Goal: Navigation & Orientation: Find specific page/section

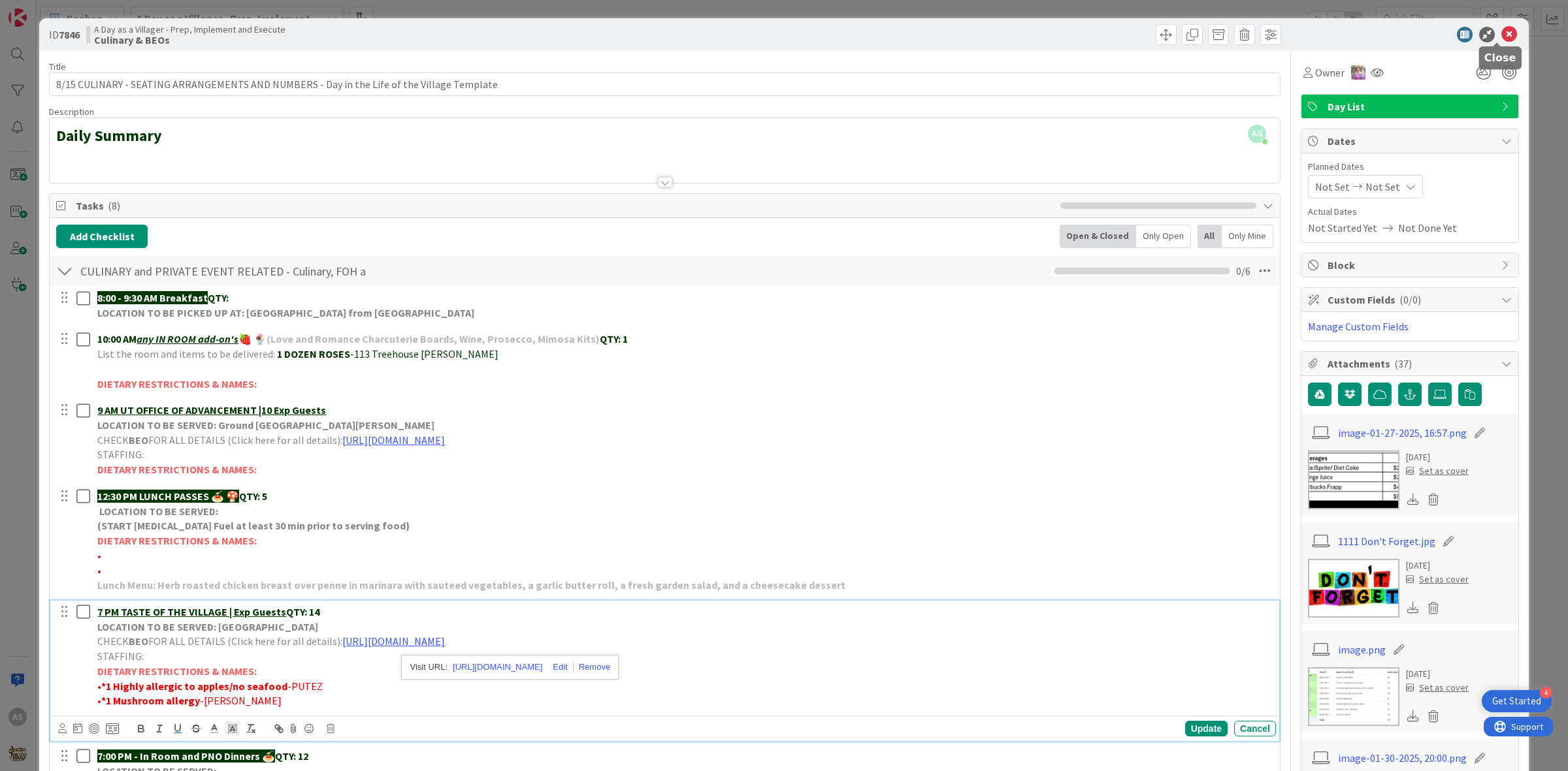
click at [1501, 30] on icon at bounding box center [1509, 35] width 16 height 16
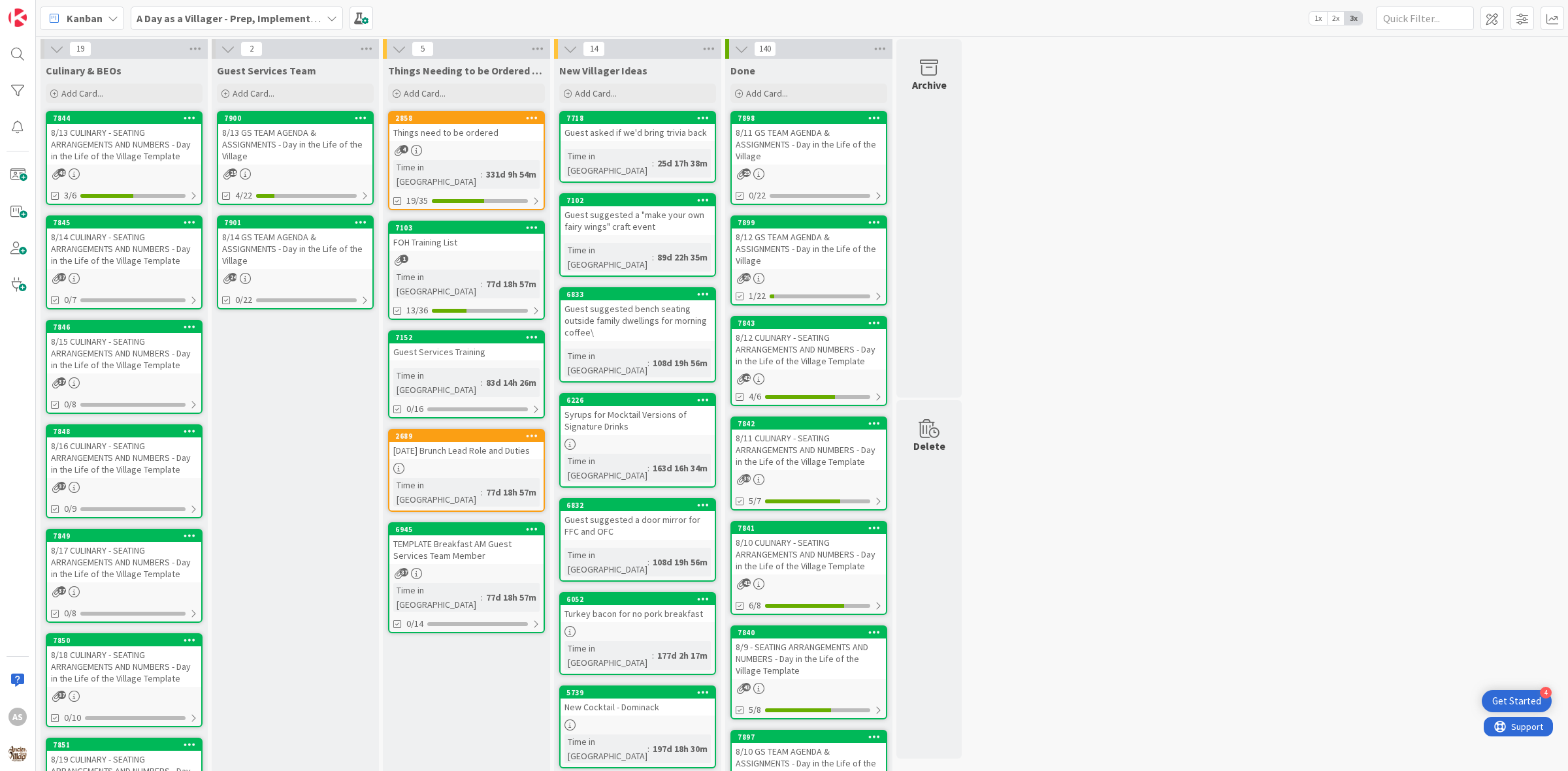
click at [96, 129] on div "8/13 CULINARY - SEATING ARRANGEMENTS AND NUMBERS - Day in the Life of the Villa…" at bounding box center [124, 144] width 154 height 40
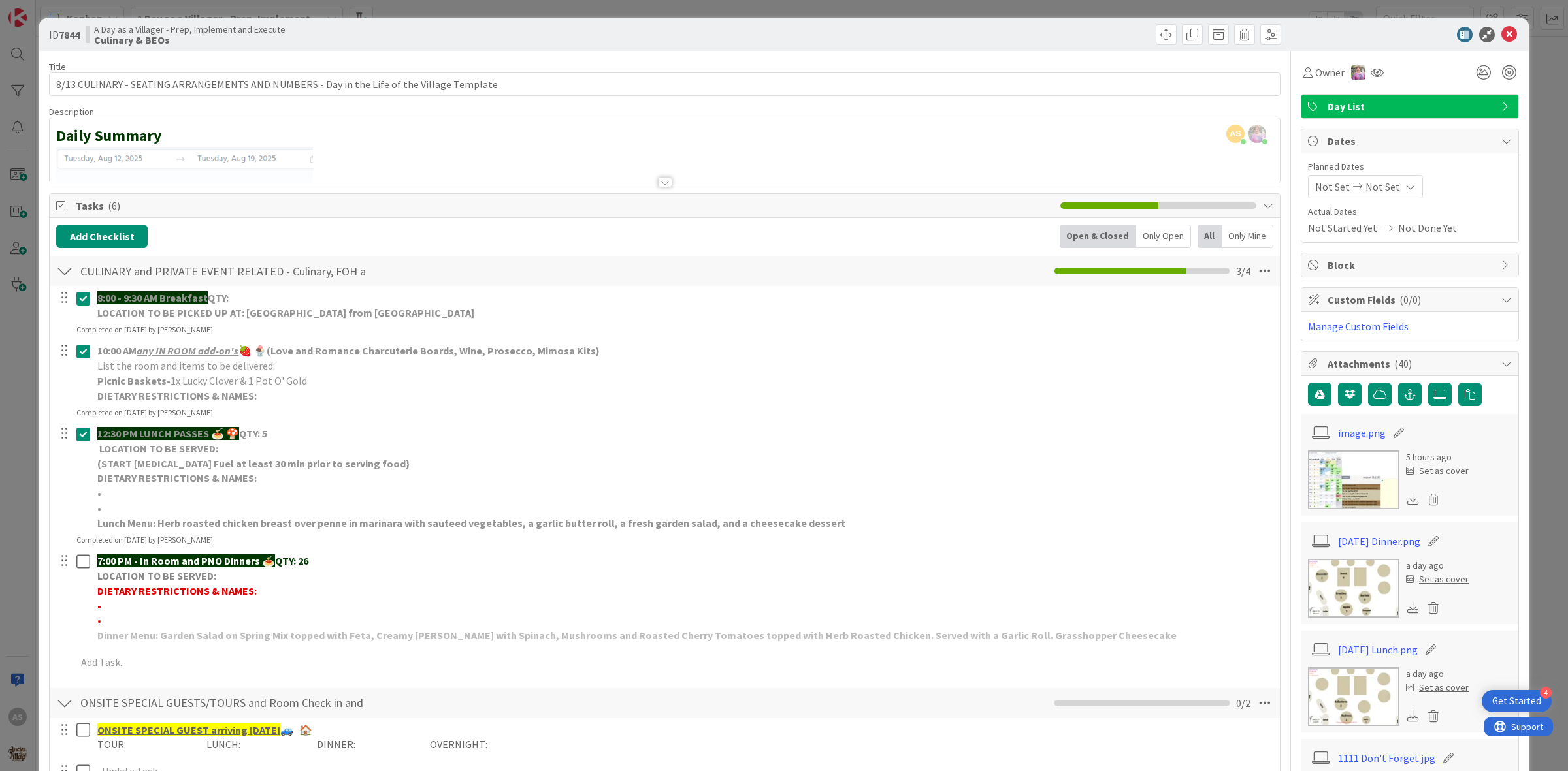
click at [1353, 591] on img at bounding box center [1354, 588] width 92 height 59
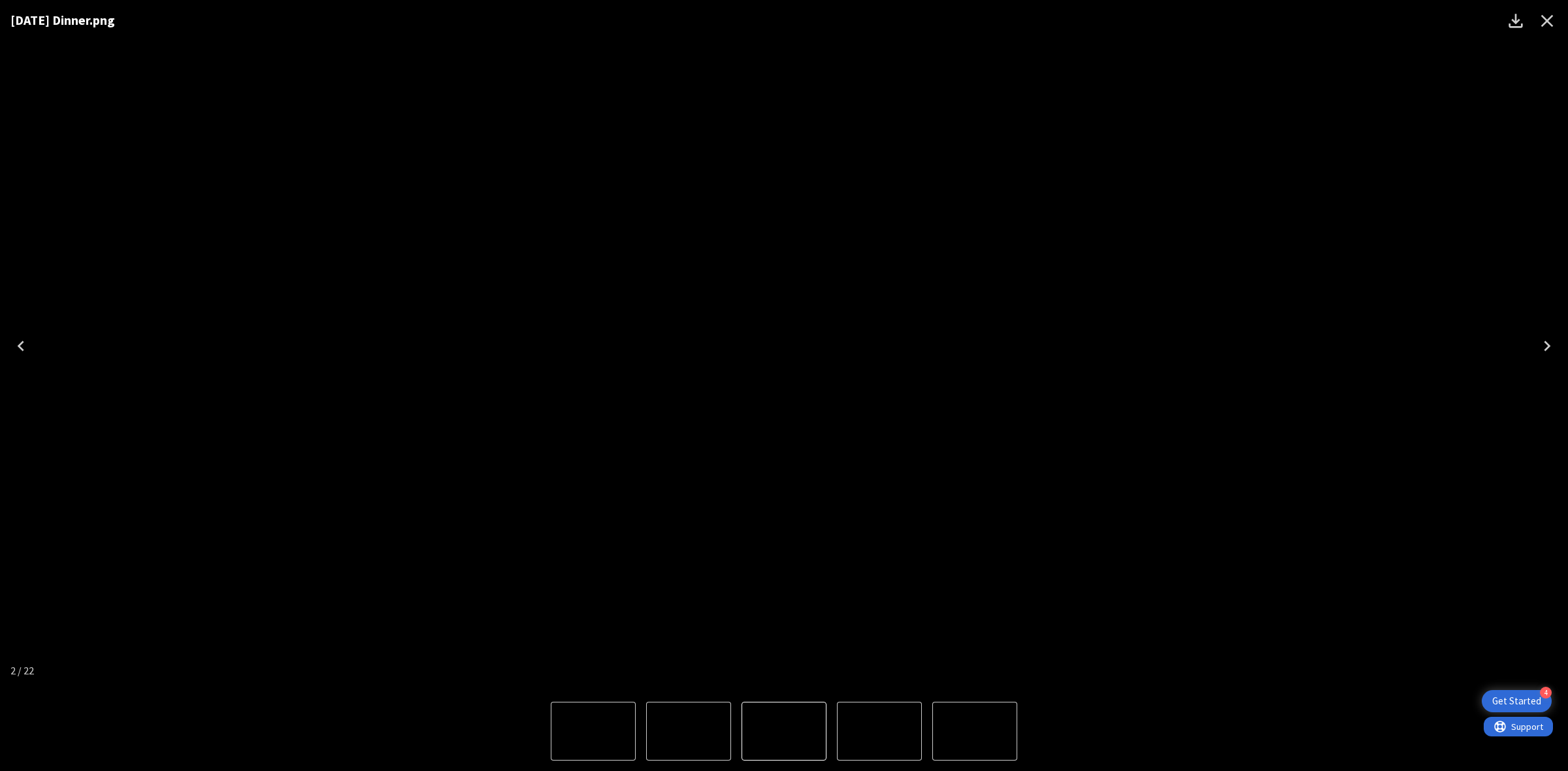
click at [1558, 24] on button "Close" at bounding box center [1548, 21] width 32 height 32
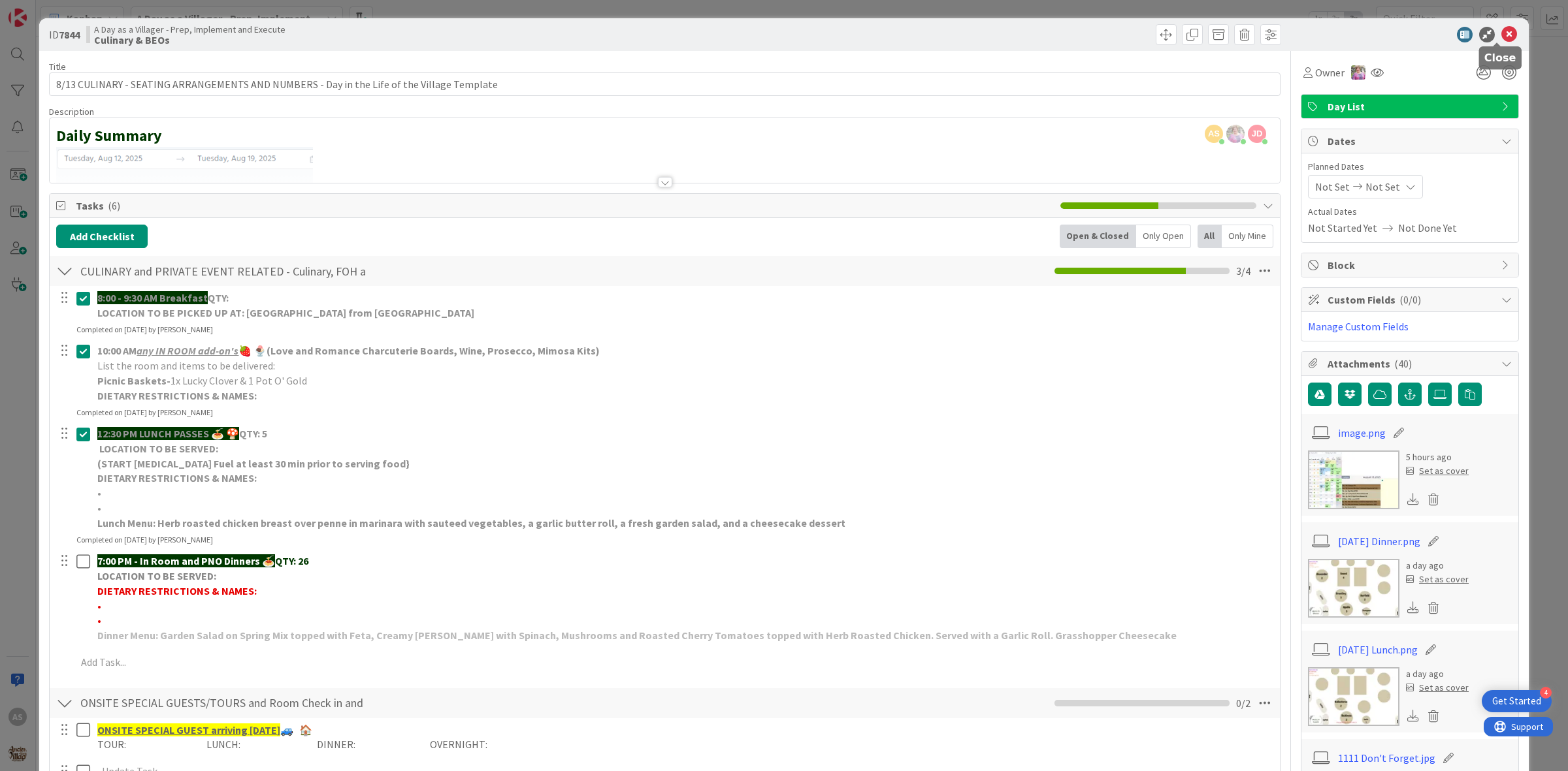
click at [1501, 36] on icon at bounding box center [1509, 35] width 16 height 16
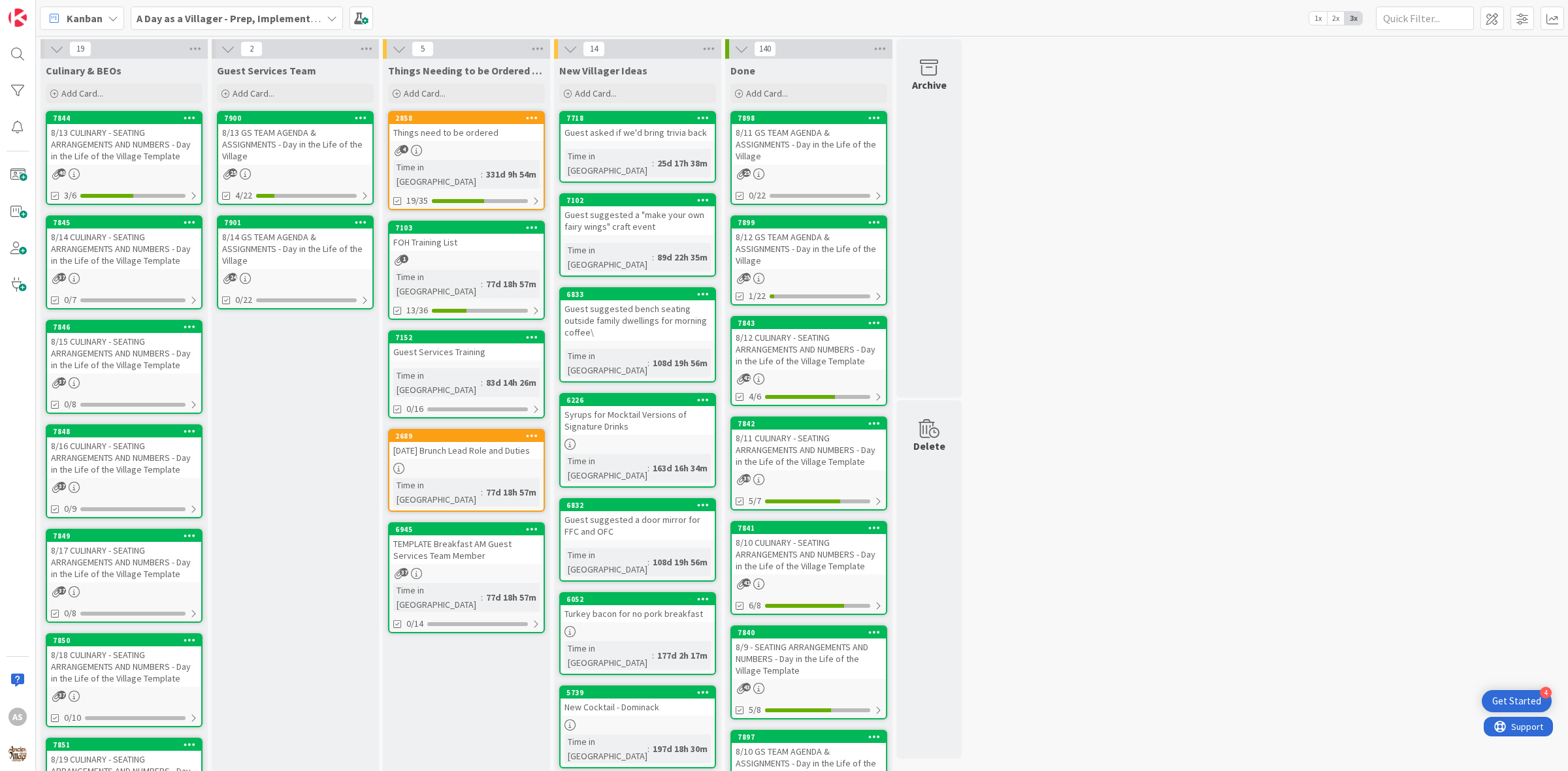
click at [1114, 338] on div "19 Culinary & BEOs Add Card... 7844 8/13 CULINARY - SEATING ARRANGEMENTS AND NU…" at bounding box center [802, 616] width 1527 height 1155
click at [296, 134] on div "8/13 GS TEAM AGENDA & ASSIGNMENTS - Day in the Life of the Village" at bounding box center [296, 144] width 154 height 40
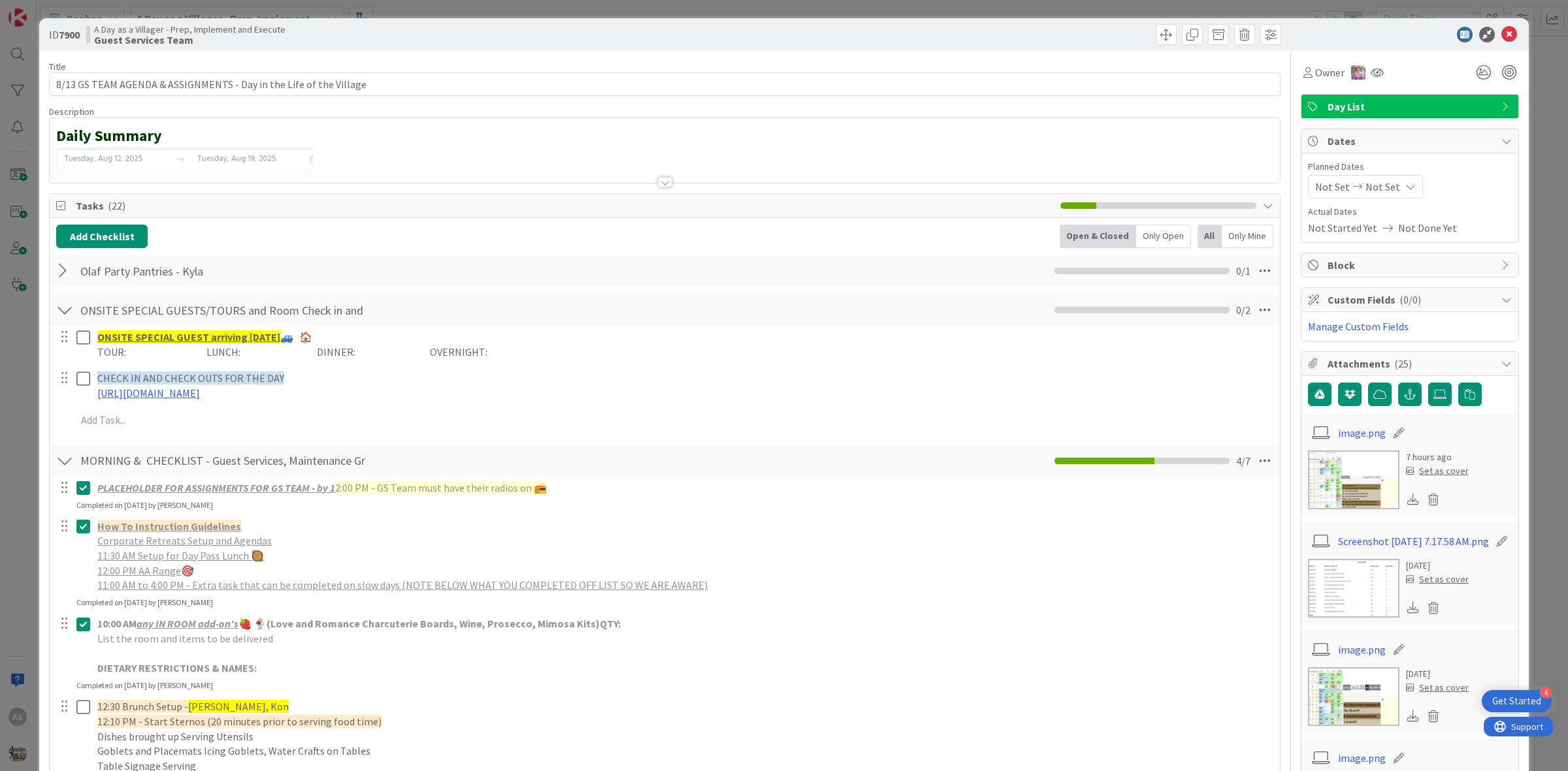
click at [70, 266] on div at bounding box center [65, 271] width 17 height 24
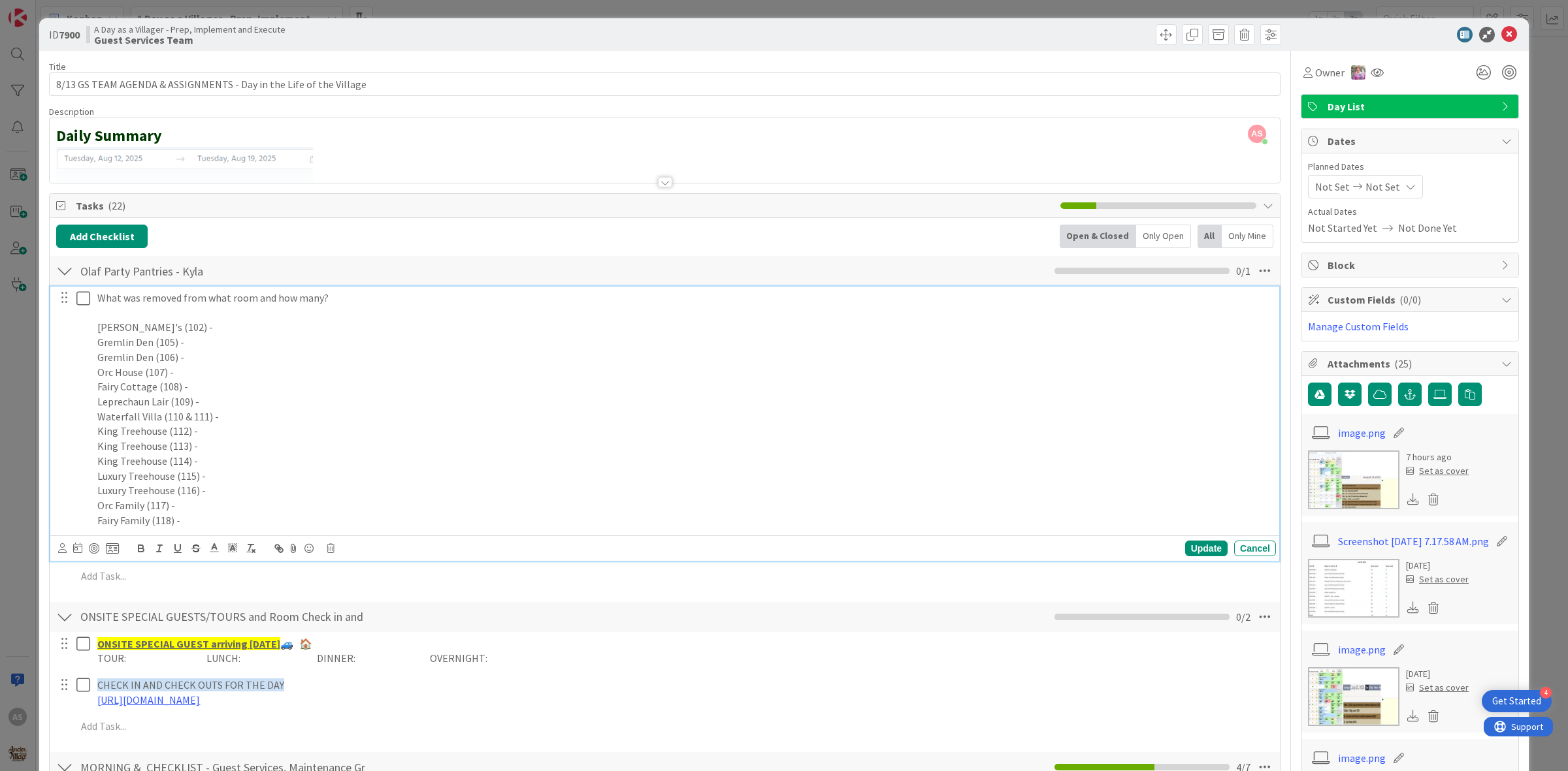
click at [203, 332] on p "[PERSON_NAME]'s (102) -" at bounding box center [684, 327] width 1173 height 15
click at [267, 422] on p "Waterfall Villa (110 & 111) -" at bounding box center [684, 417] width 1173 height 15
click at [261, 482] on p "Luxury Treehouse (115) -" at bounding box center [684, 476] width 1173 height 15
click at [271, 459] on p "King Treehouse (114) -" at bounding box center [684, 461] width 1173 height 15
click at [284, 431] on p "King Treehouse (112) -" at bounding box center [684, 431] width 1173 height 15
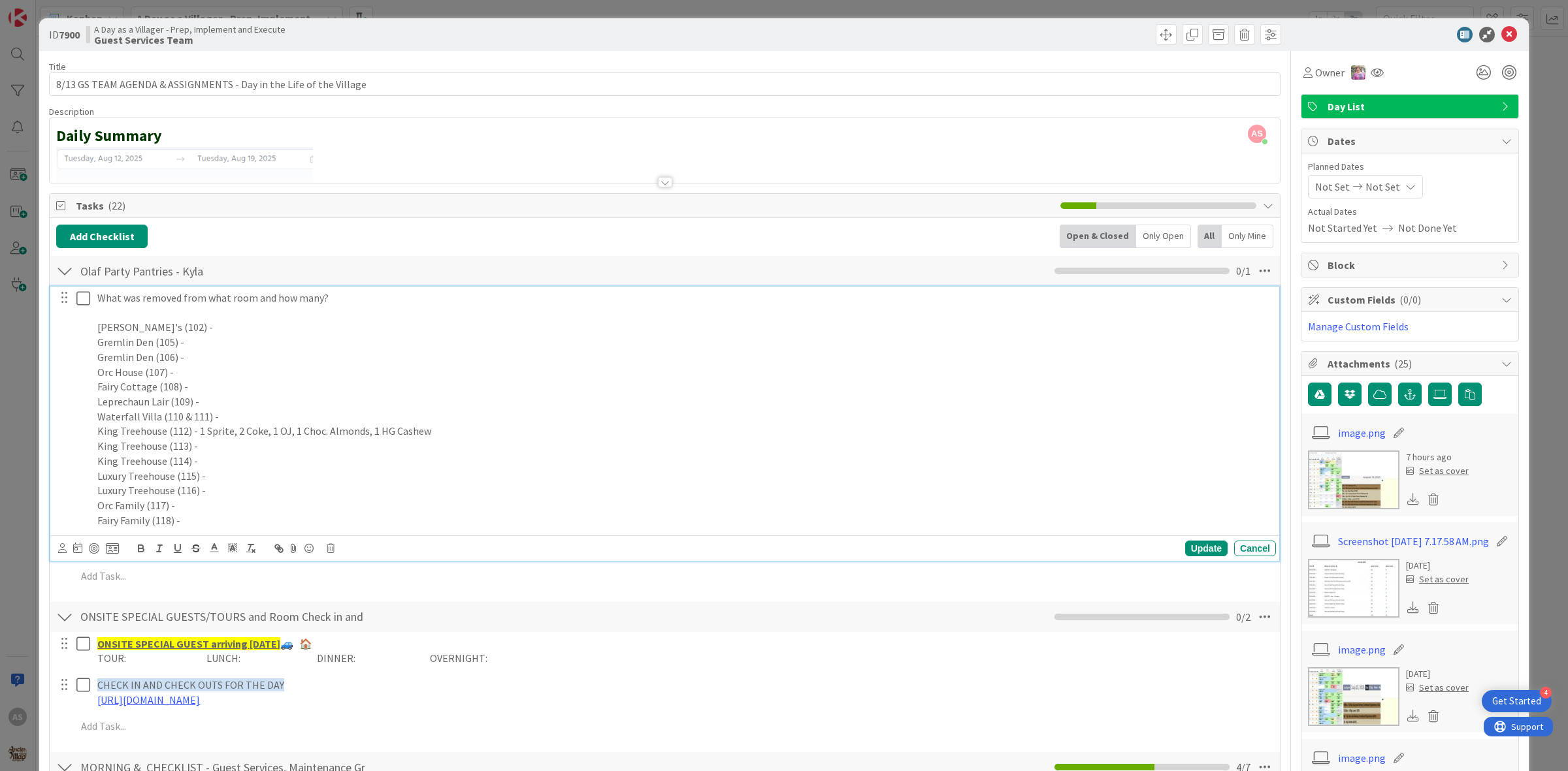
click at [84, 297] on icon at bounding box center [86, 299] width 20 height 16
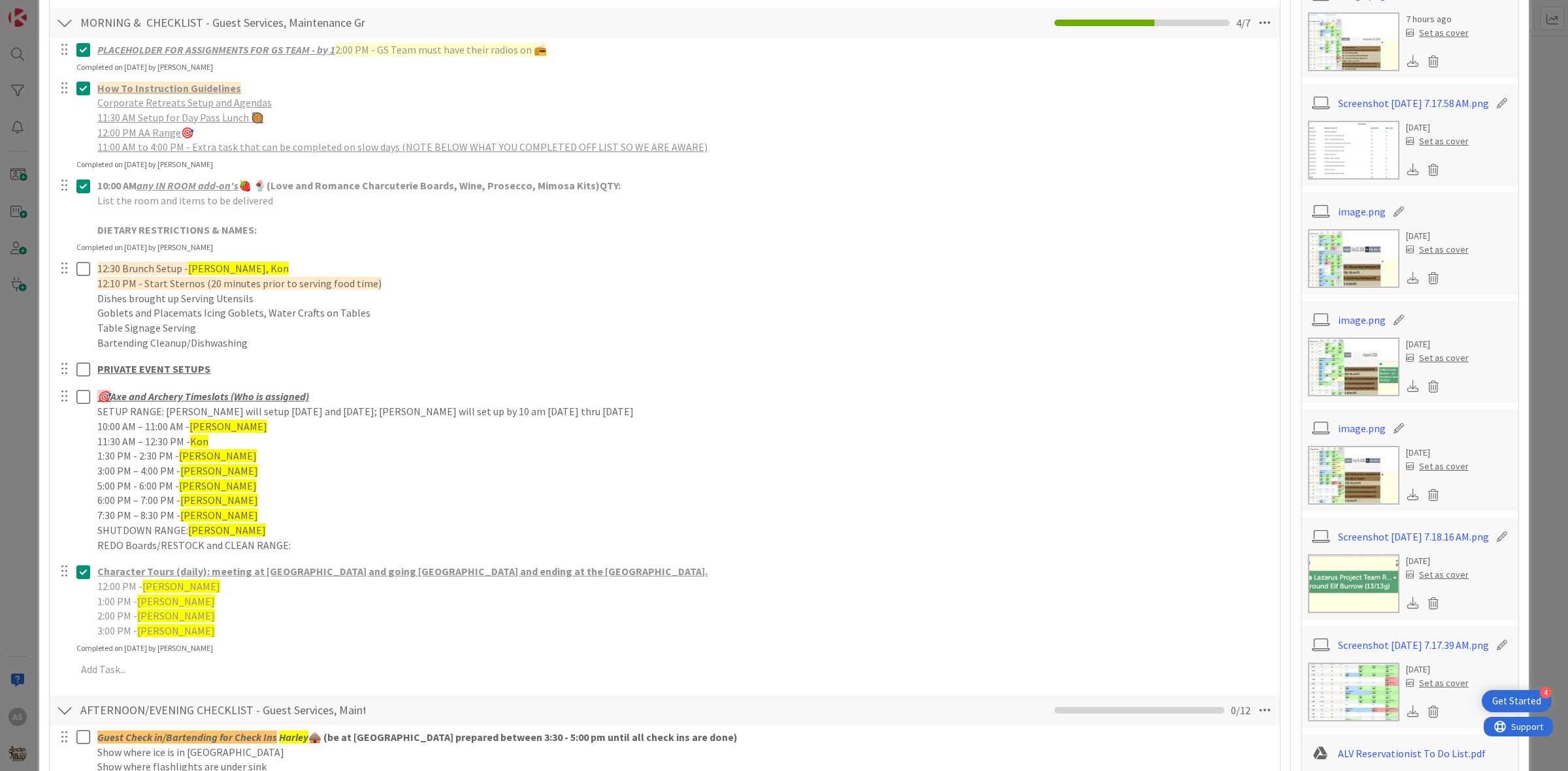
scroll to position [490, 0]
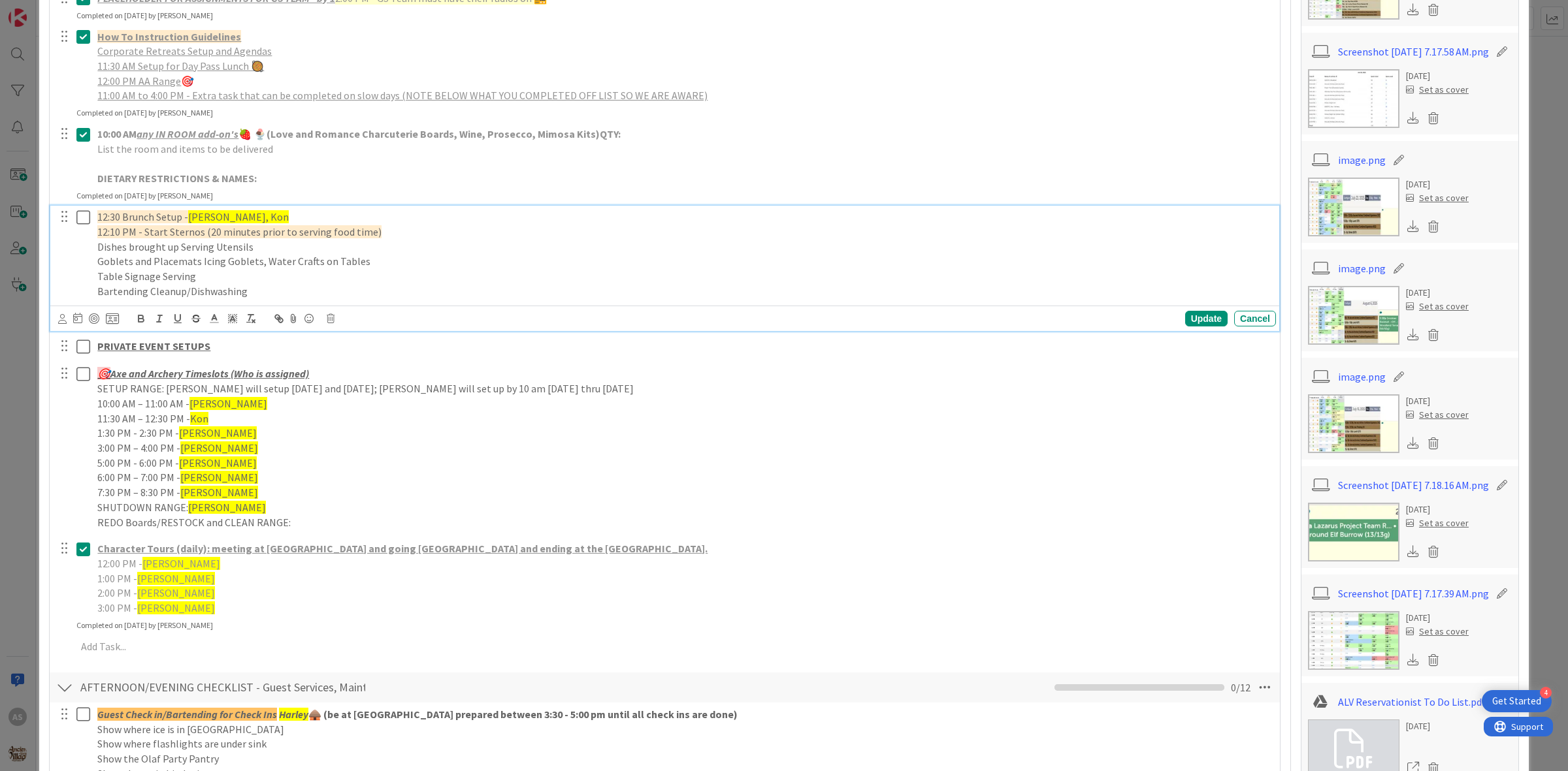
click at [85, 217] on icon at bounding box center [86, 218] width 20 height 16
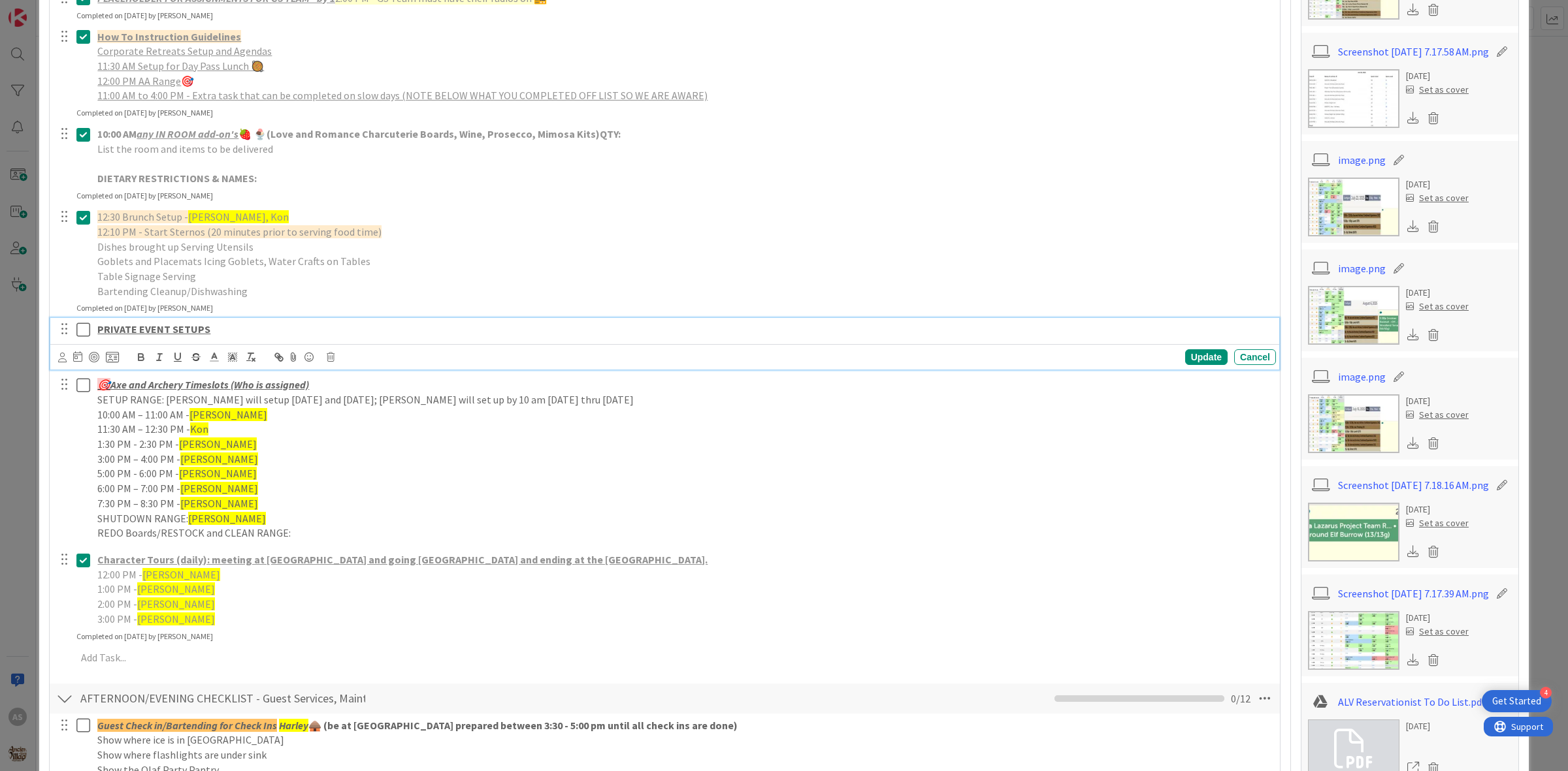
click at [83, 333] on icon at bounding box center [86, 330] width 20 height 16
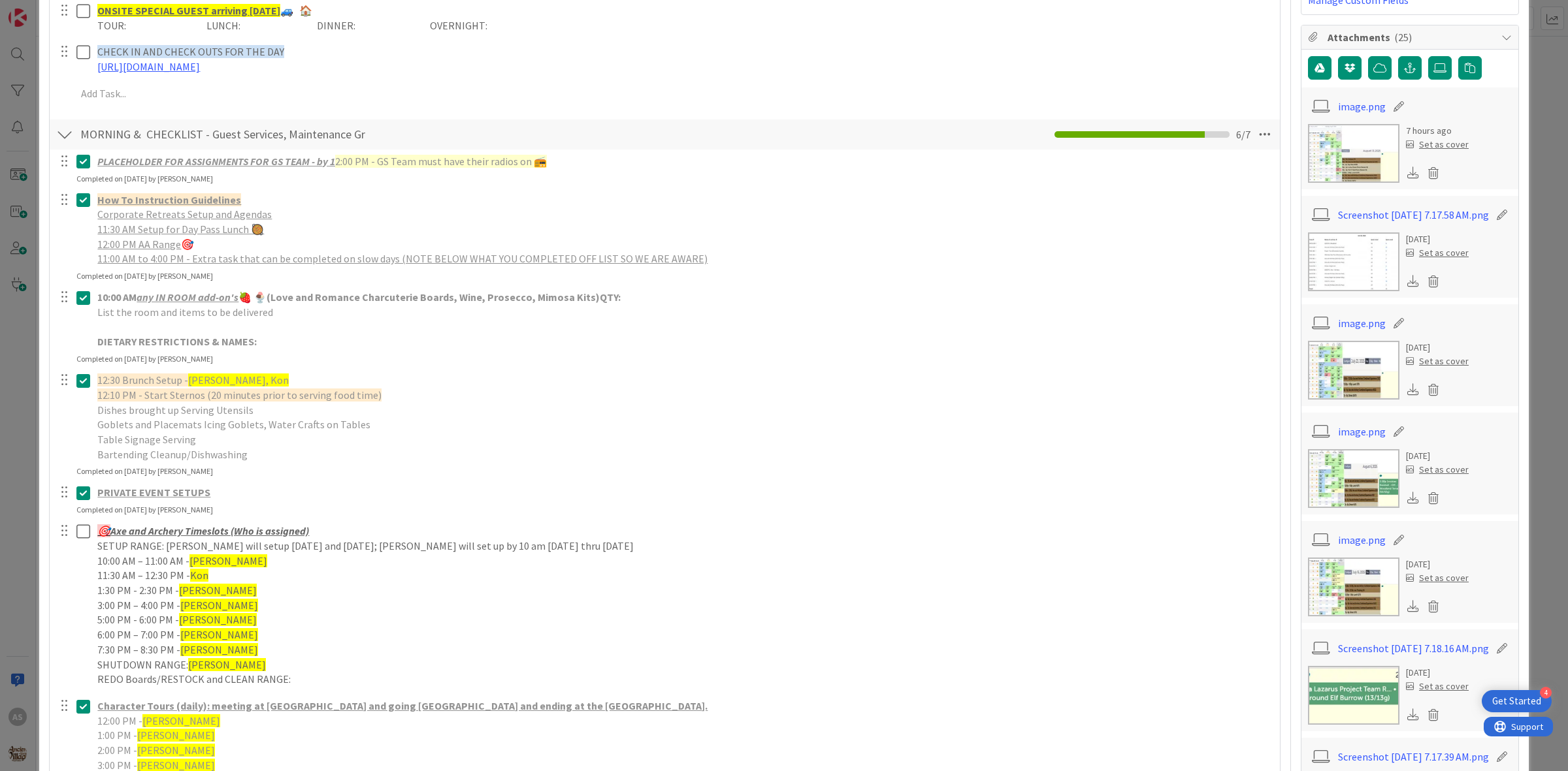
scroll to position [0, 0]
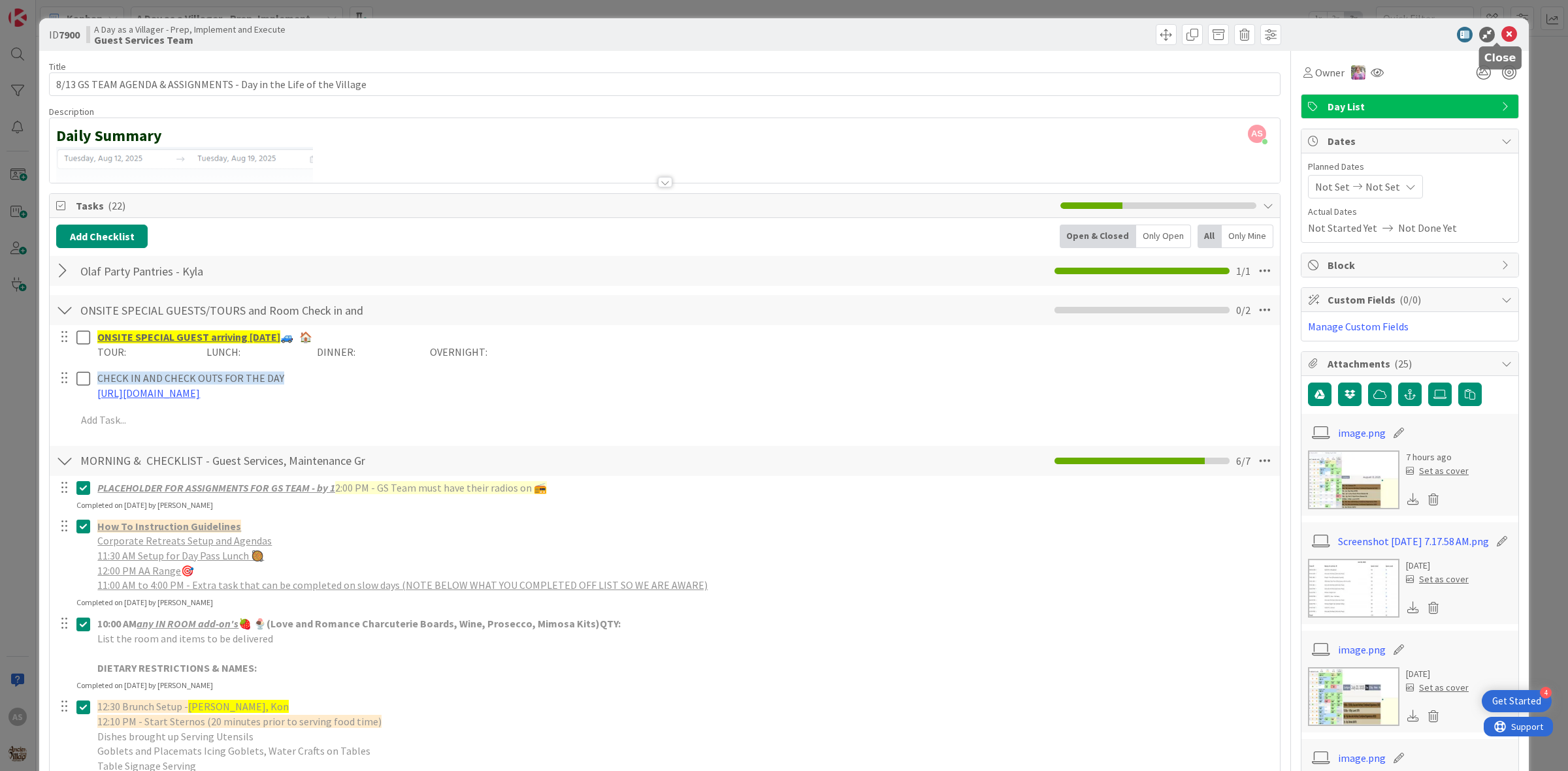
click at [1501, 30] on icon at bounding box center [1509, 35] width 16 height 16
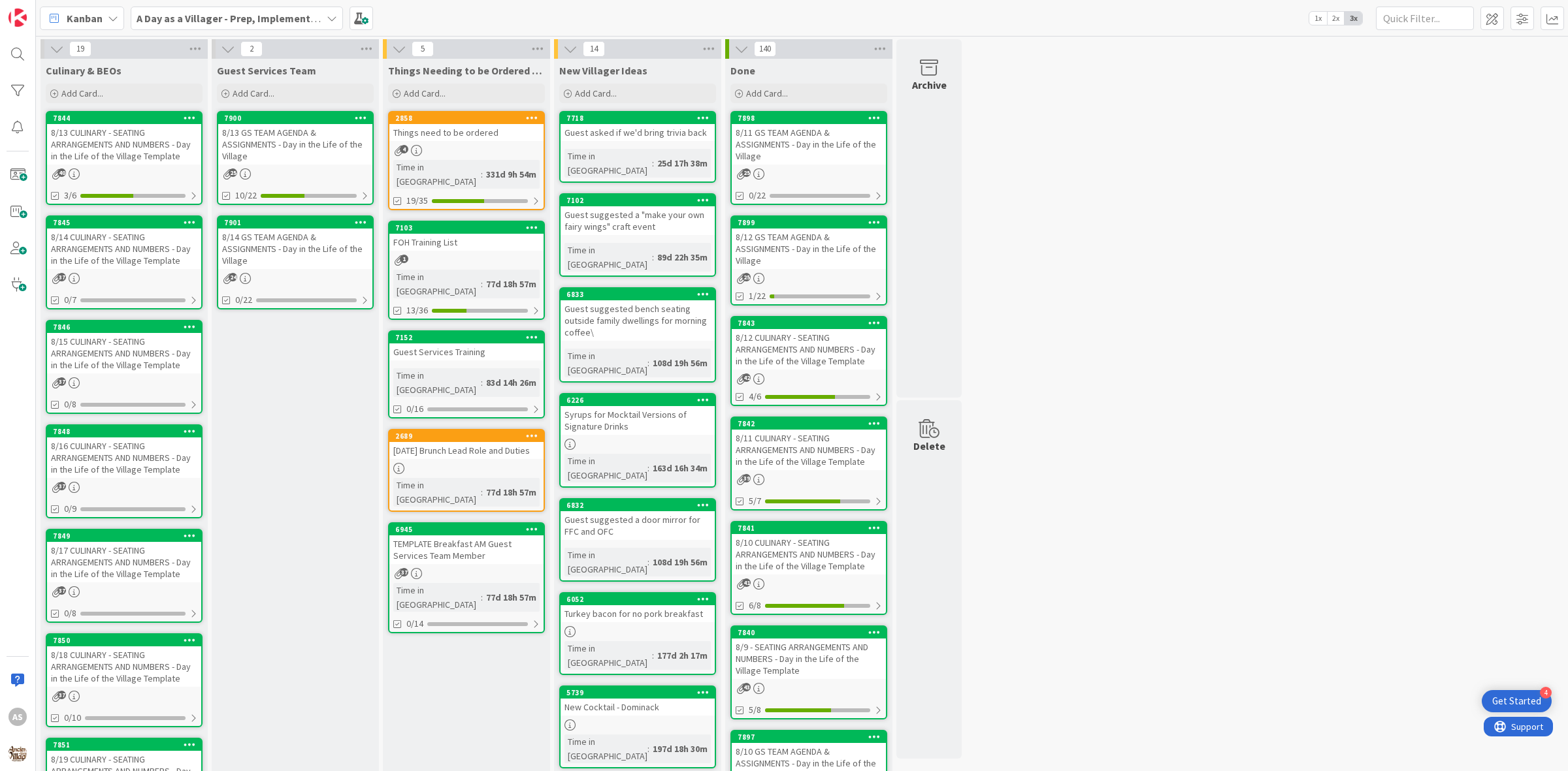
click at [455, 147] on div "4" at bounding box center [467, 150] width 154 height 11
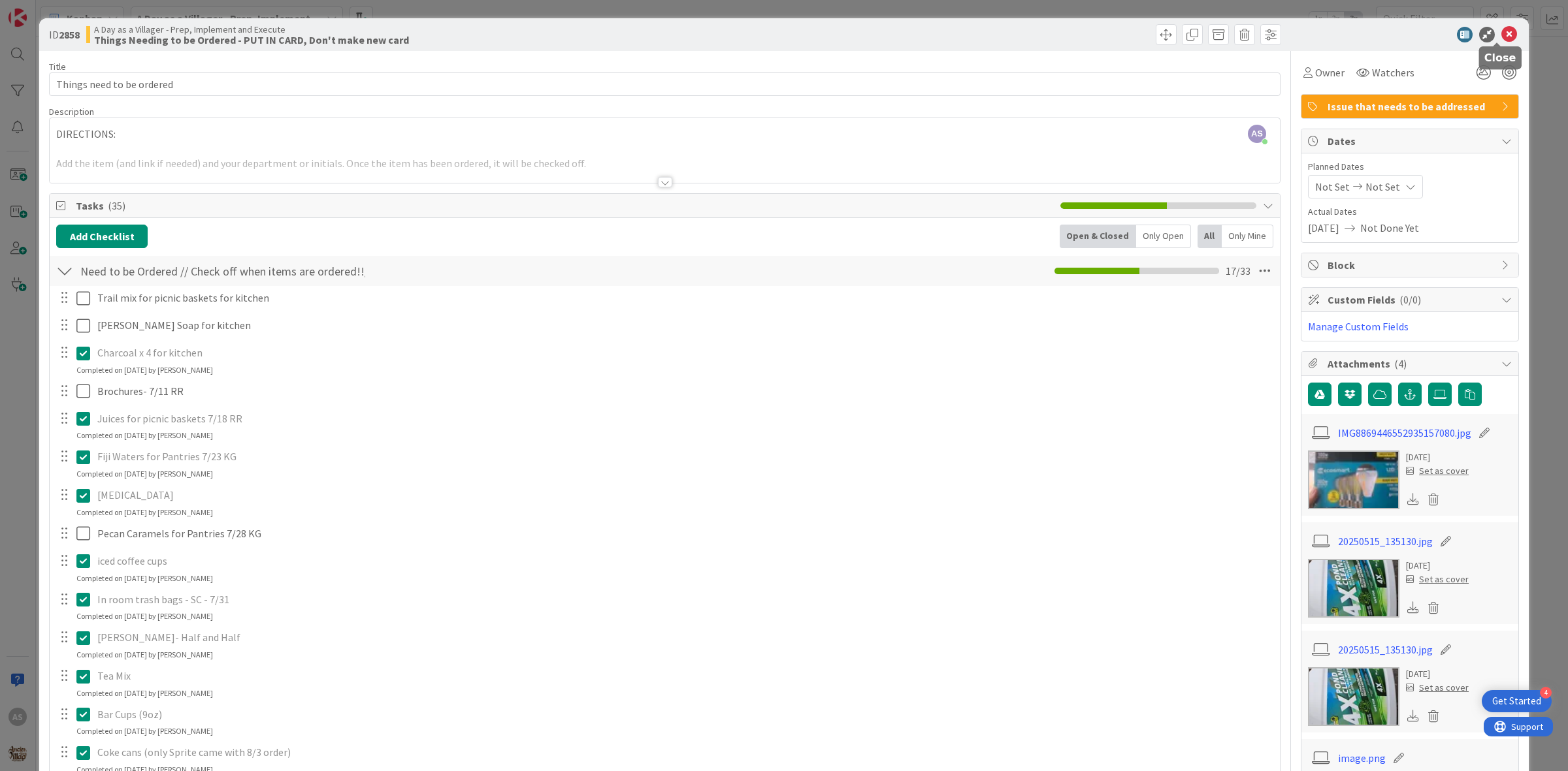
click at [1501, 33] on icon at bounding box center [1509, 35] width 16 height 16
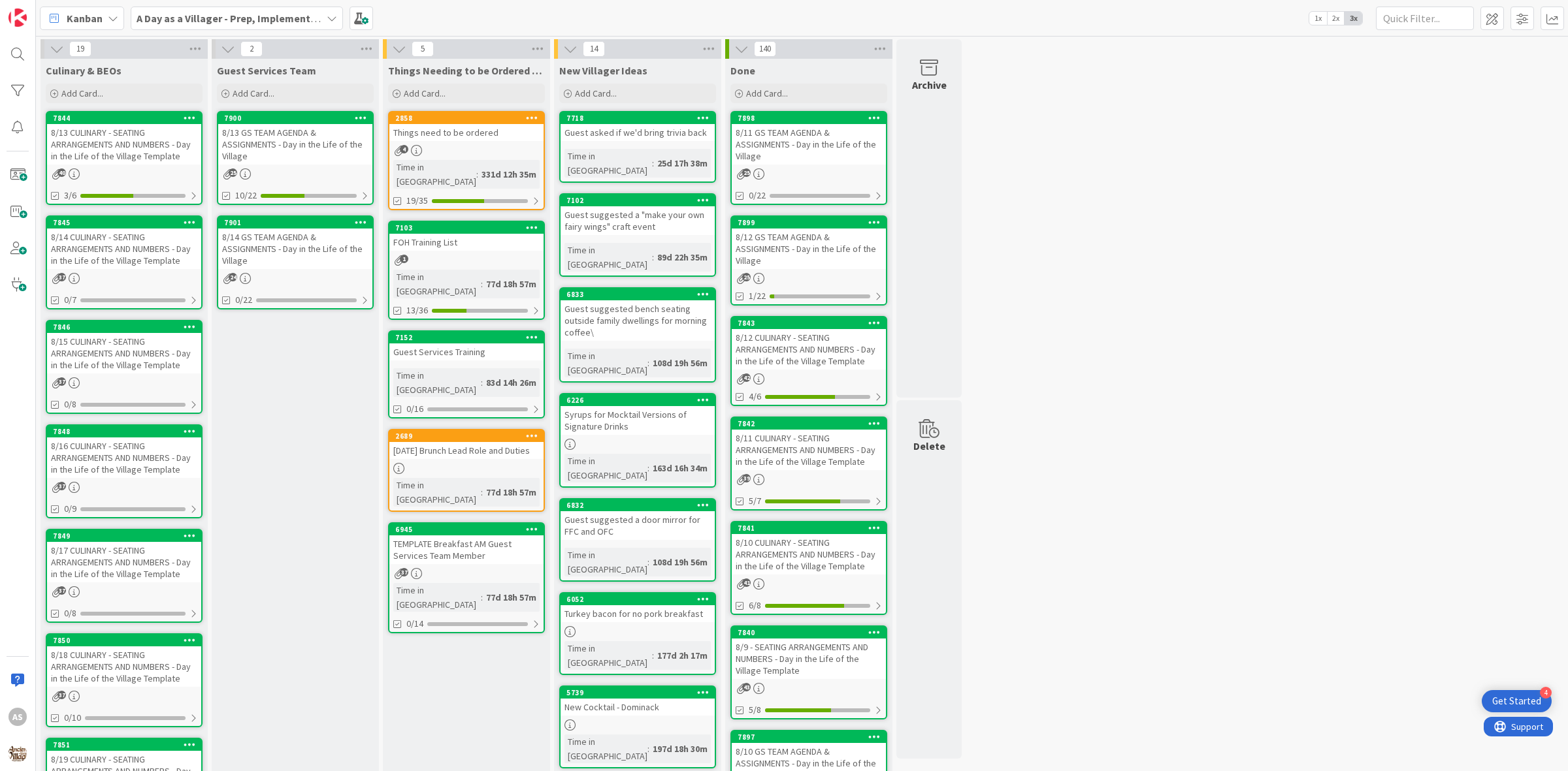
click at [219, 468] on div "Guest Services Team Add Card... 7900 8/13 GS TEAM AGENDA & ASSIGNMENTS - Day in…" at bounding box center [295, 623] width 167 height 1128
click at [276, 256] on div "8/14 GS TEAM AGENDA & ASSIGNMENTS - Day in the Life of the Village" at bounding box center [296, 249] width 154 height 40
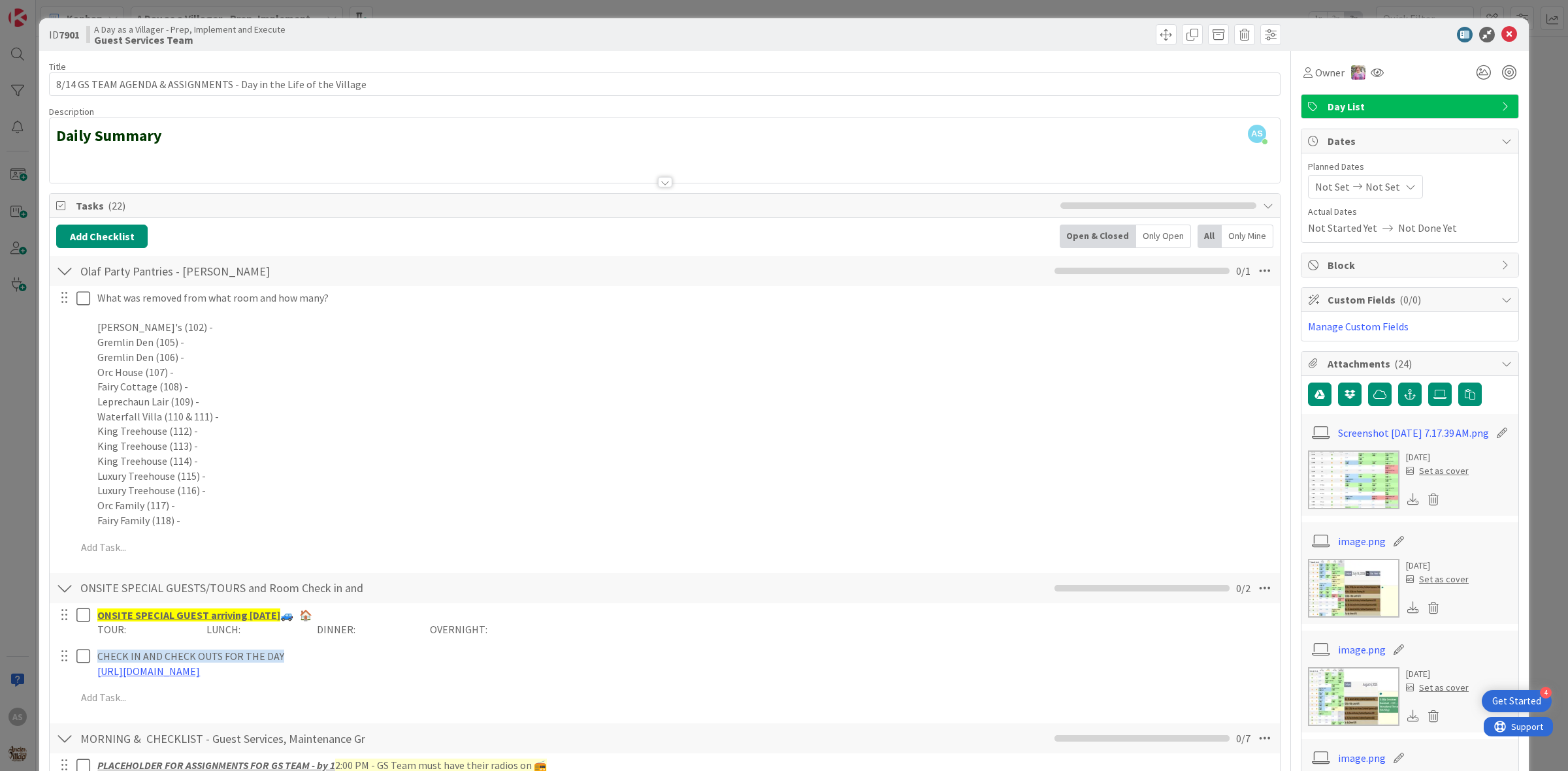
click at [72, 269] on div at bounding box center [65, 271] width 17 height 24
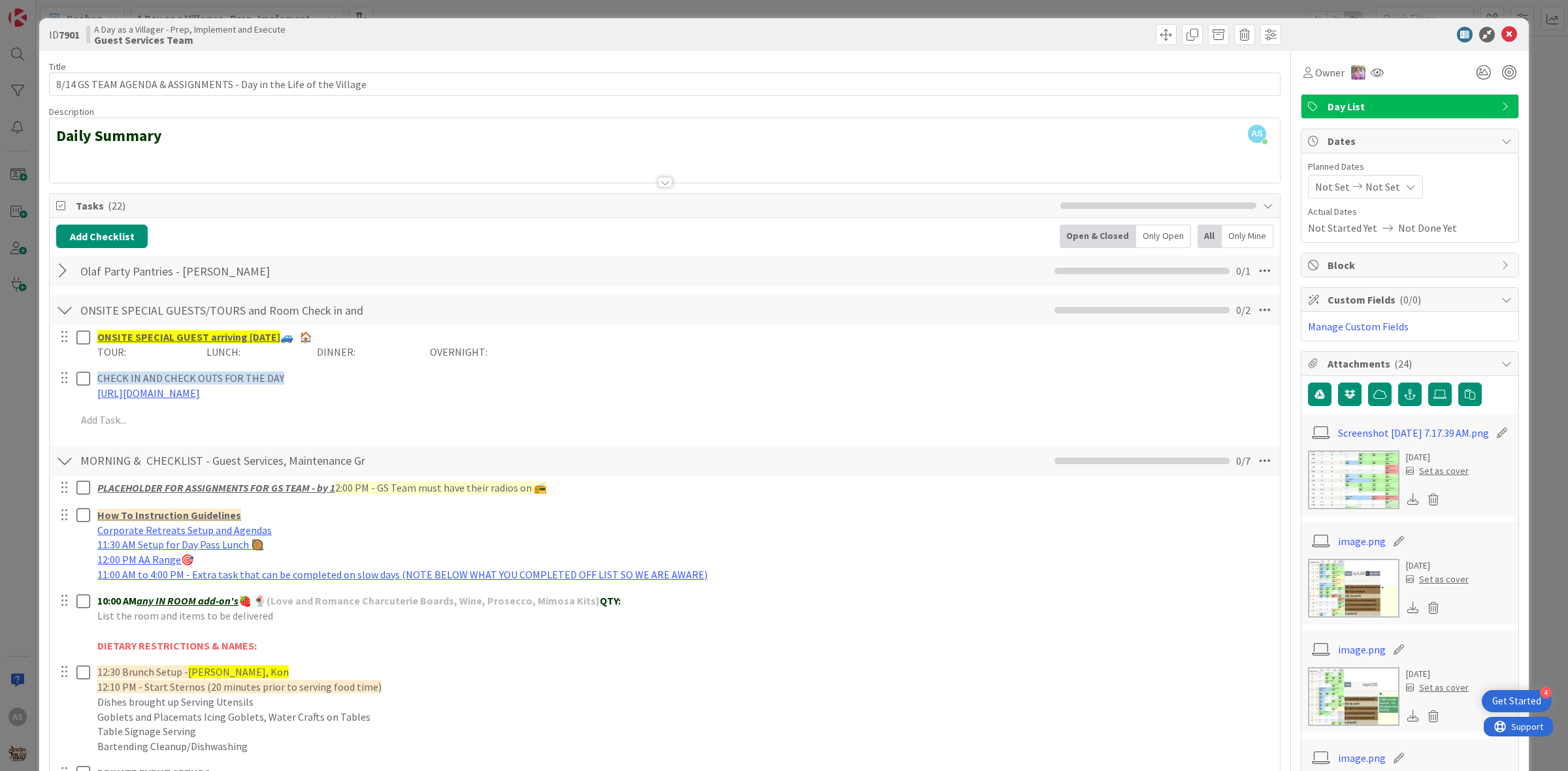
click at [59, 311] on div at bounding box center [65, 310] width 17 height 24
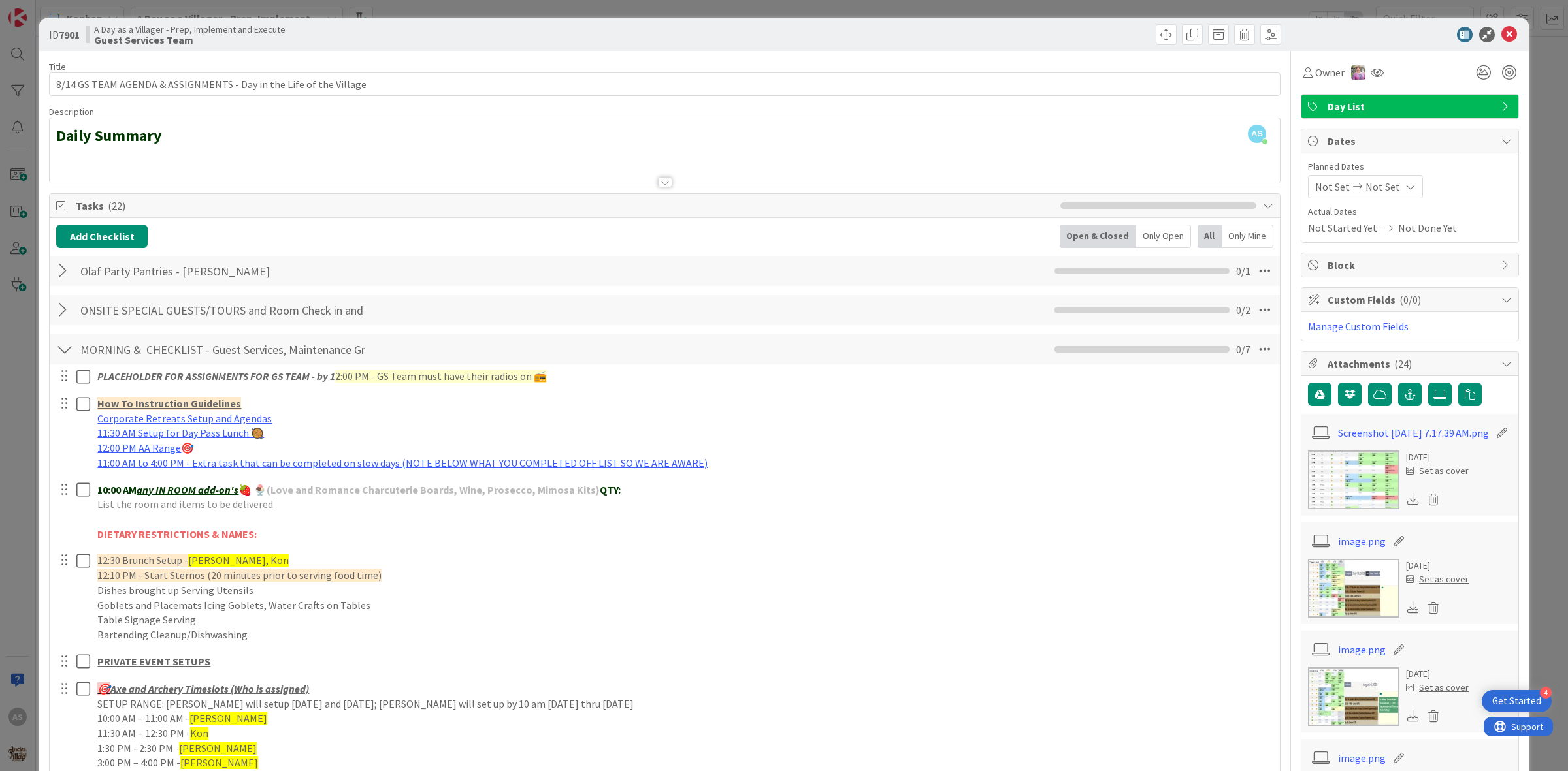
click at [65, 345] on div at bounding box center [65, 350] width 17 height 24
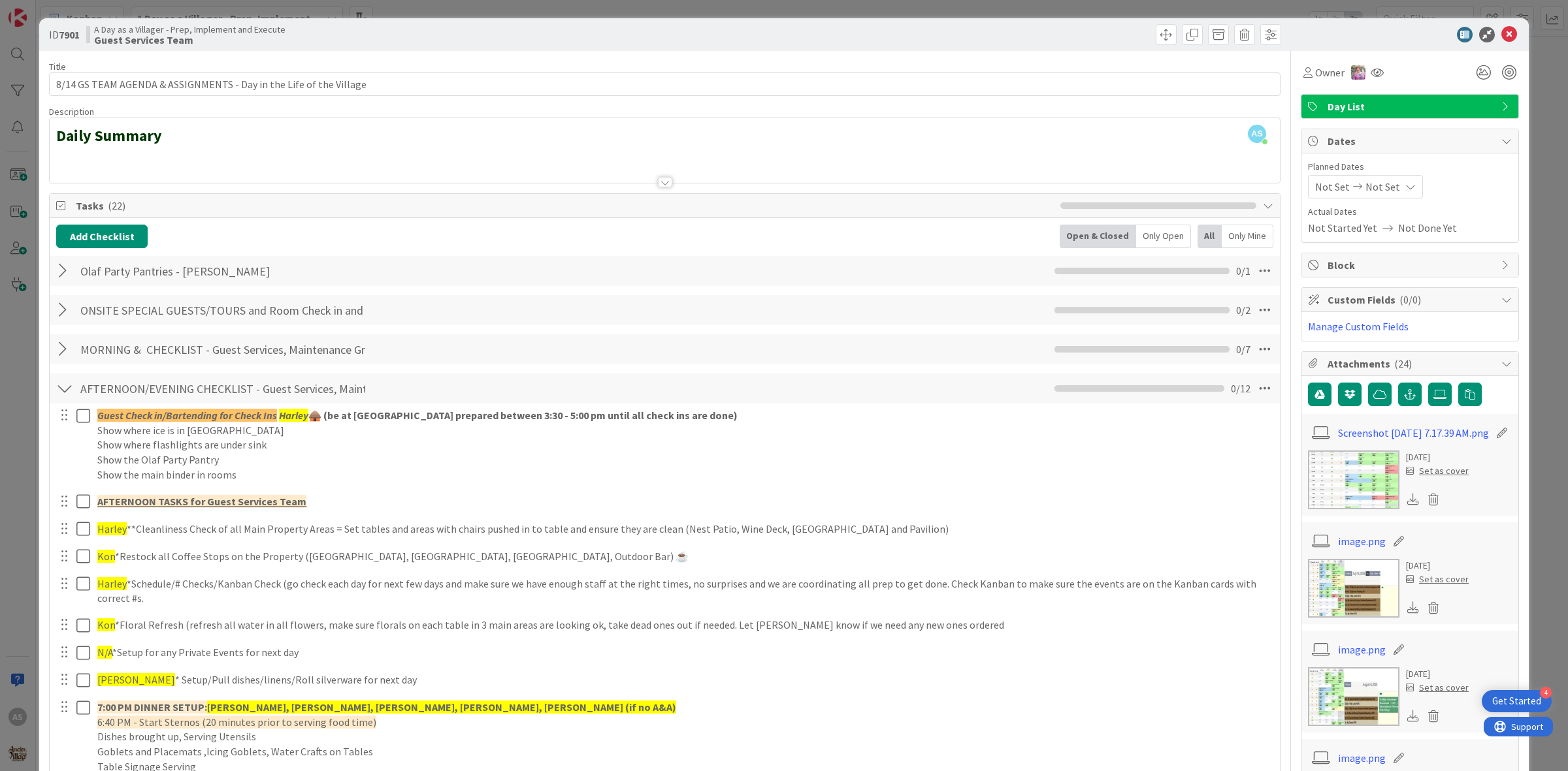
click at [65, 390] on div at bounding box center [65, 388] width 17 height 24
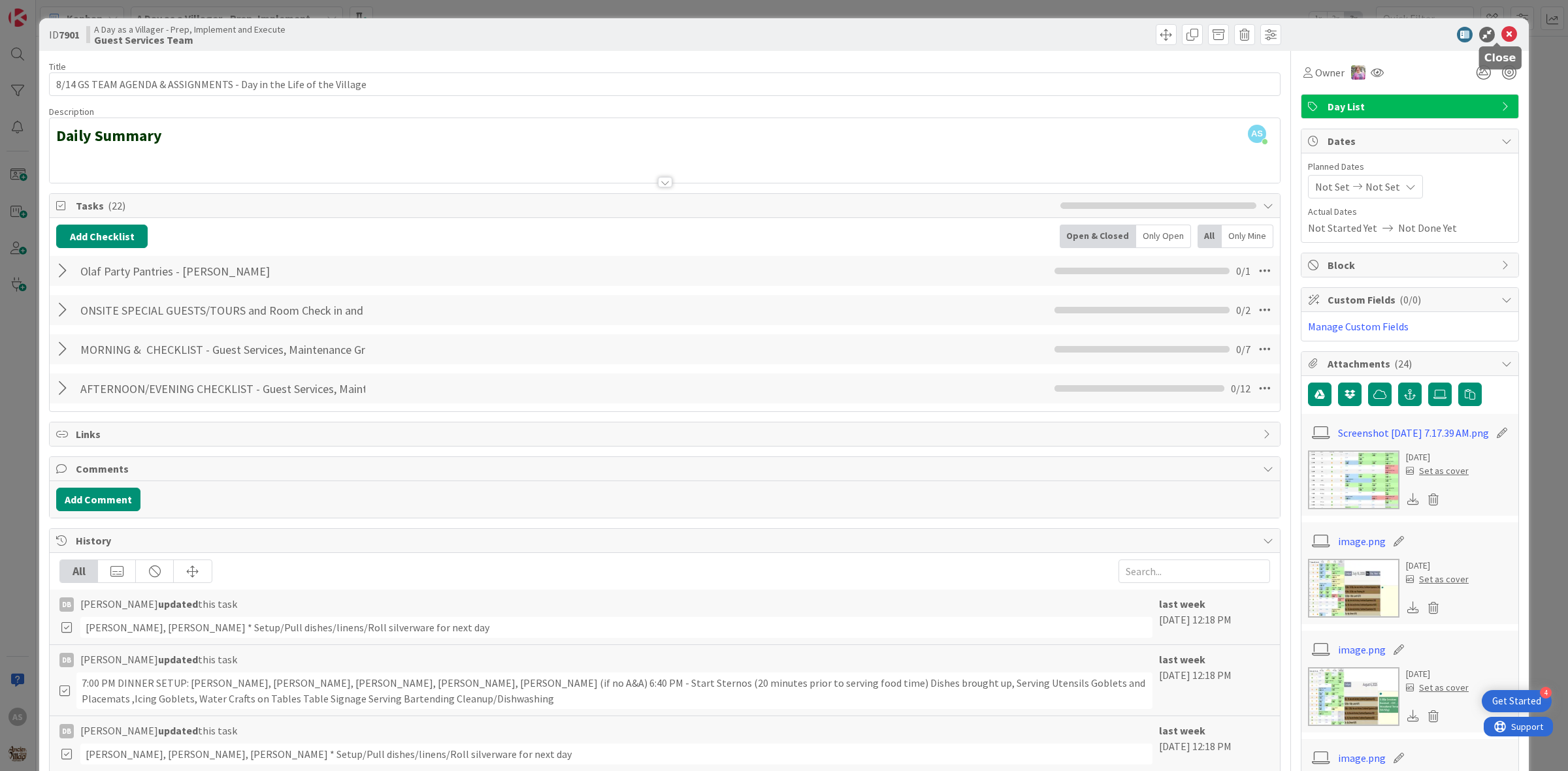
click at [1501, 33] on icon at bounding box center [1509, 35] width 16 height 16
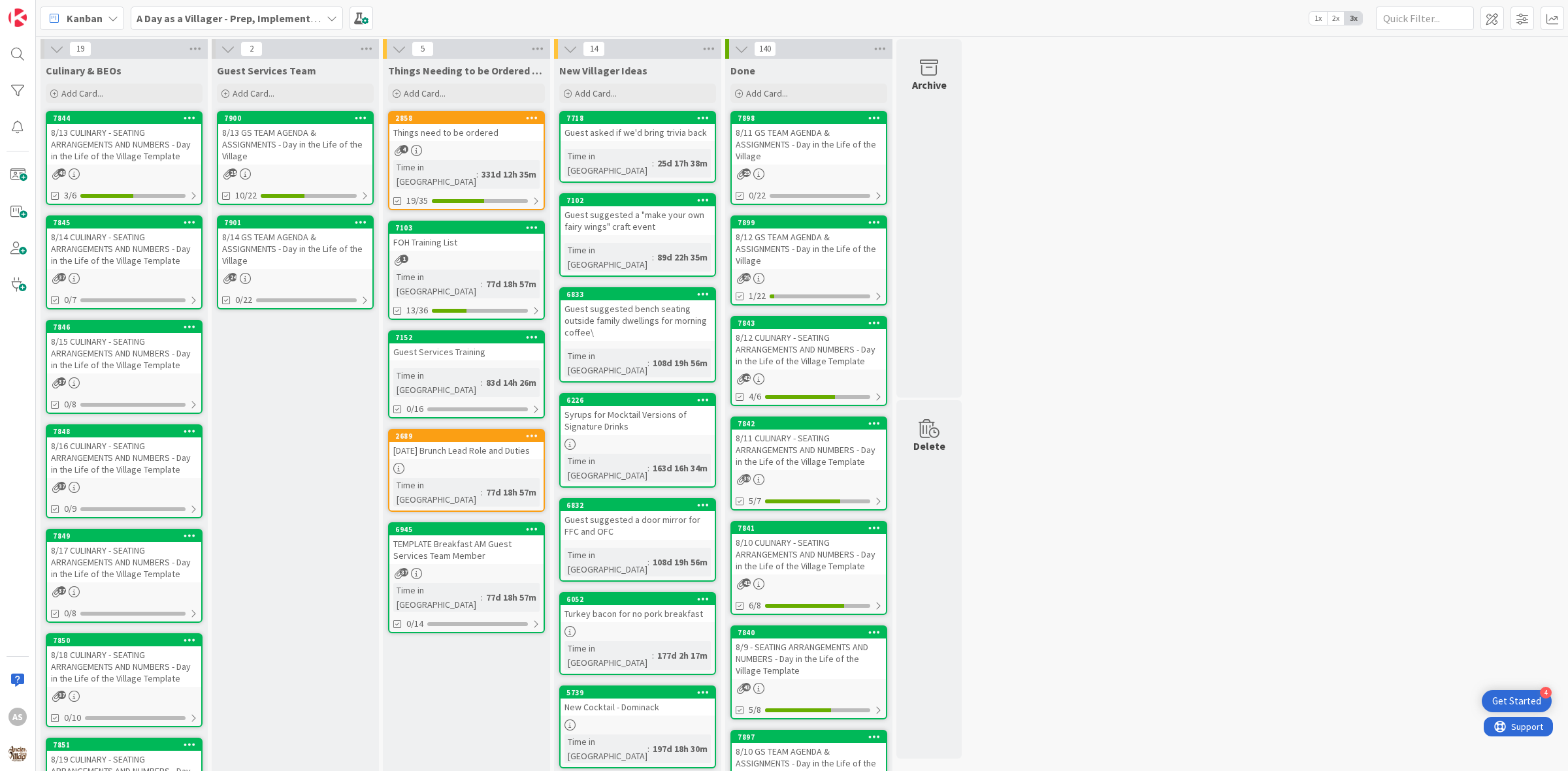
click at [511, 137] on div "Things need to be ordered" at bounding box center [467, 133] width 154 height 17
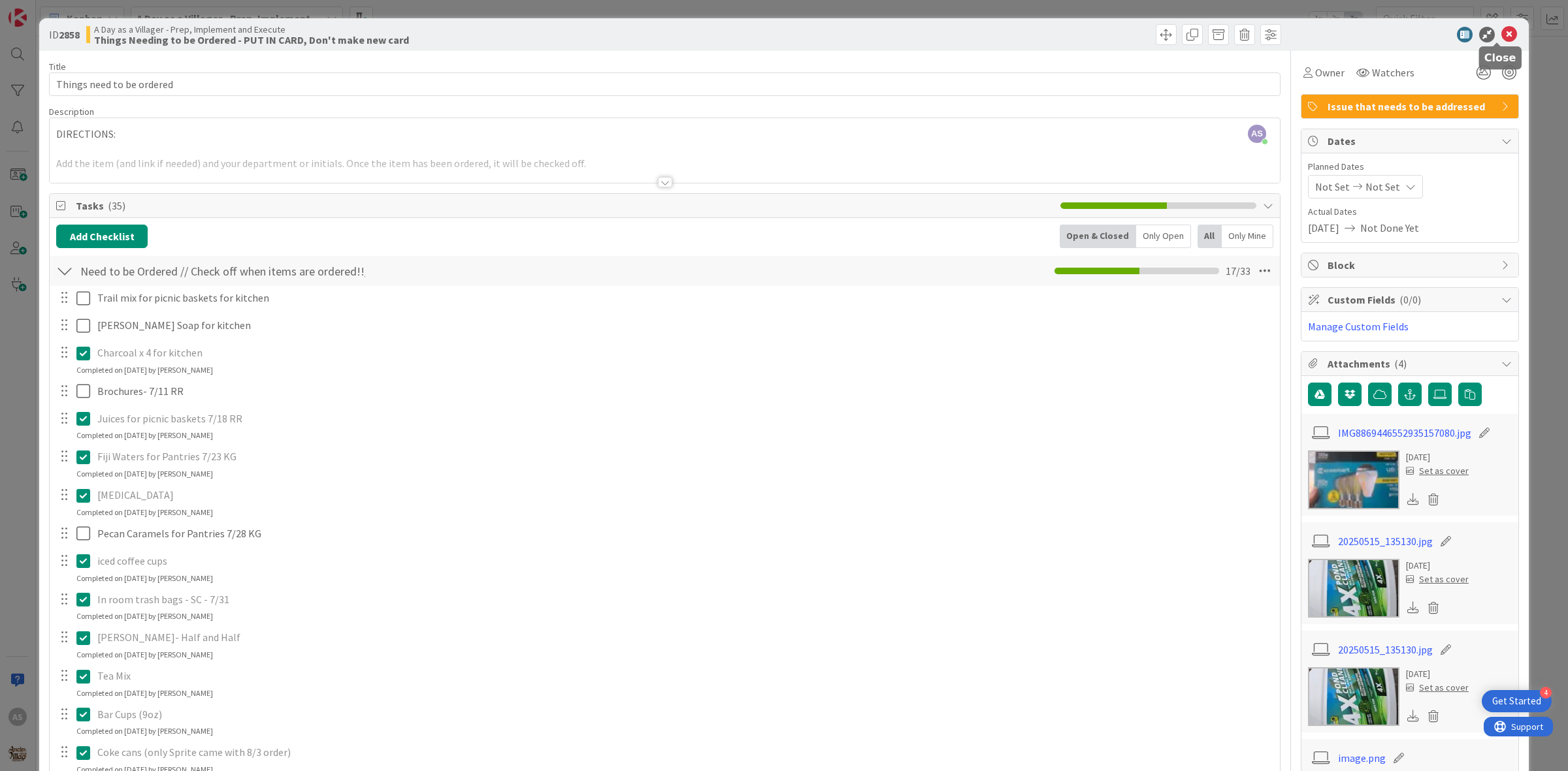
click at [1501, 36] on icon at bounding box center [1509, 35] width 16 height 16
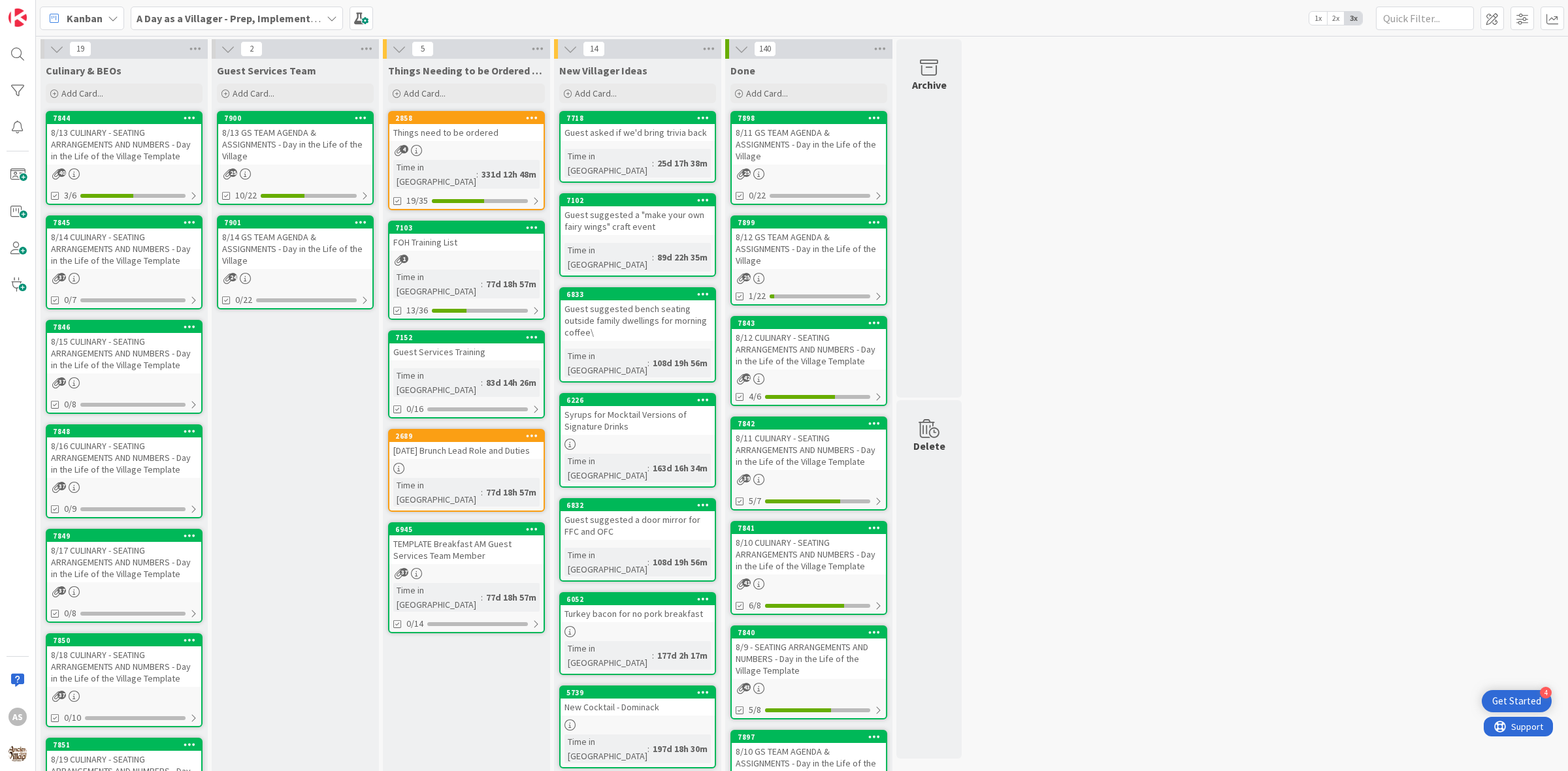
click at [115, 135] on div "8/13 CULINARY - SEATING ARRANGEMENTS AND NUMBERS - Day in the Life of the Villa…" at bounding box center [124, 144] width 154 height 40
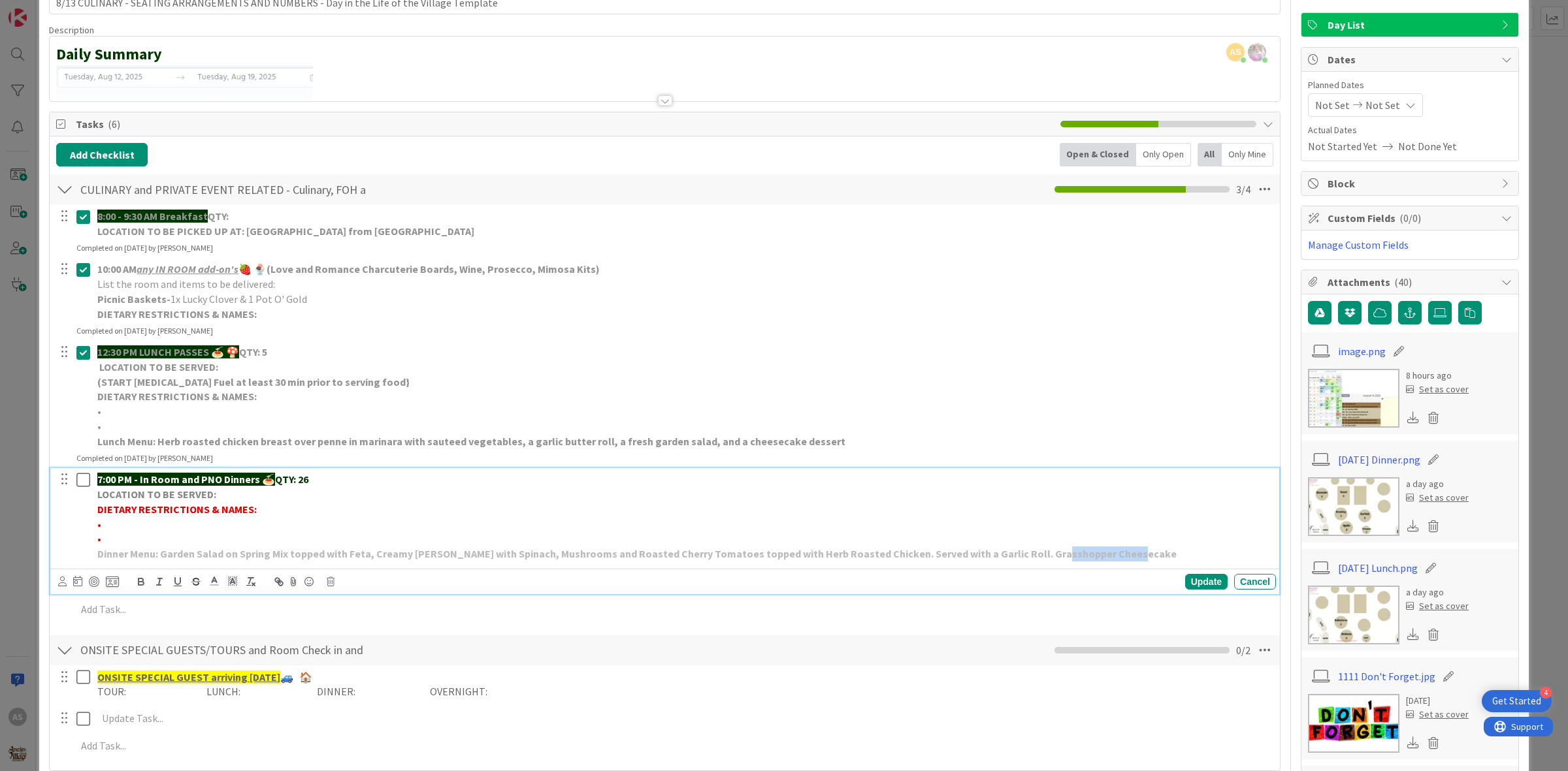
drag, startPoint x: 1035, startPoint y: 555, endPoint x: 1125, endPoint y: 573, distance: 91.8
click at [1112, 572] on div "7:00 PM - In Room and PNO Dinners 🍝 QTY: 26 LOCATION TO BE SERVED: DIETARY REST…" at bounding box center [665, 531] width 1229 height 125
